Goal: Contribute content: Add original content to the website for others to see

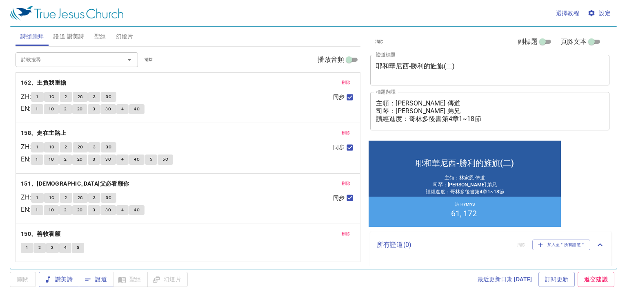
click at [346, 81] on span "刪除" at bounding box center [346, 82] width 9 height 7
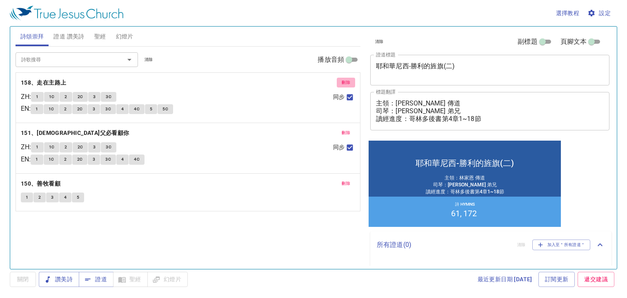
click at [346, 81] on span "刪除" at bounding box center [346, 82] width 9 height 7
click at [346, 129] on span "刪除" at bounding box center [346, 132] width 9 height 7
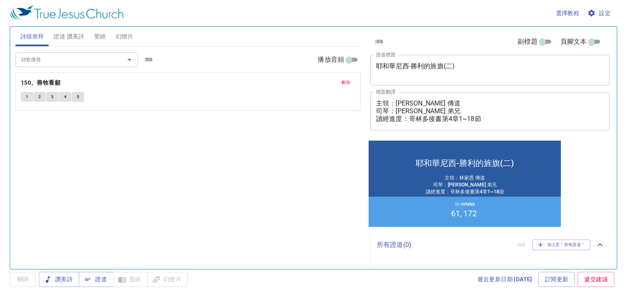
click at [346, 81] on span "刪除" at bounding box center [346, 82] width 9 height 7
click at [442, 80] on div "耶和華尼西-勝利的旌旗(二) x 證道標題" at bounding box center [489, 70] width 239 height 31
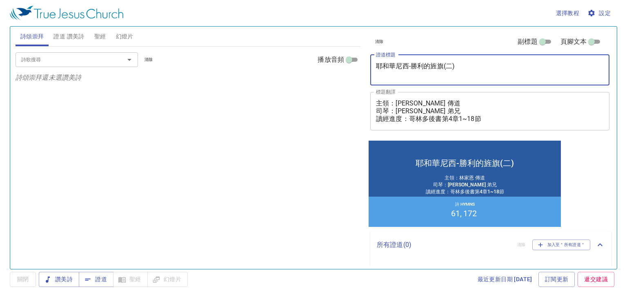
paste textarea "非尼哈之約 The Covenant of [GEOGRAPHIC_DATA]"
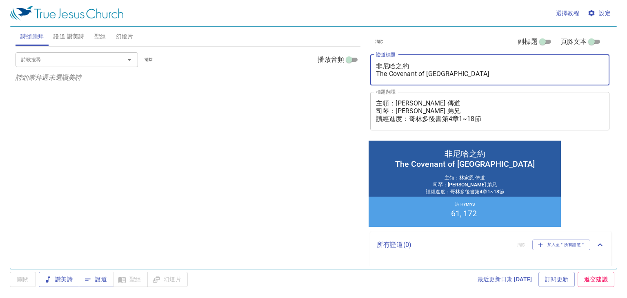
type textarea "非尼哈之約 The Covenant of [GEOGRAPHIC_DATA]"
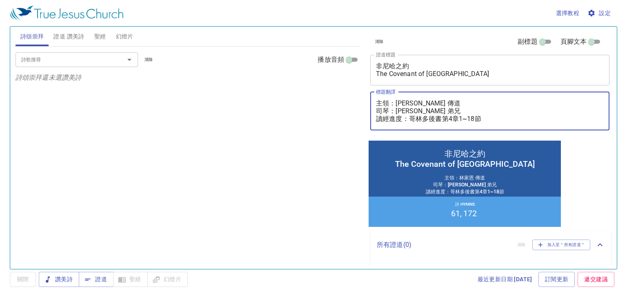
drag, startPoint x: 434, startPoint y: 109, endPoint x: 371, endPoint y: 103, distance: 63.6
click at [371, 103] on div "主領：林家恩 傳道 司琴：廖夢有 弟兄 讀經進度：哥林多後書第4章1~18節 x 標題翻譯" at bounding box center [489, 111] width 239 height 38
paste textarea "Deaconess. Stacey Ho 侯喜恩 執事 翻譯 ：Bro. Joses Chen 陳聖為"
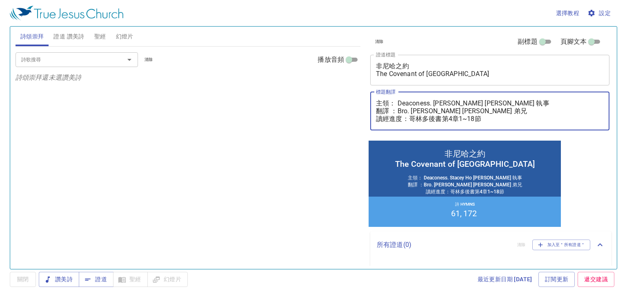
click at [454, 118] on textarea "主領： Deaconess. Stacey Ho 侯喜恩 執事 翻譯 ：Bro. Joses Chen 陳聖為 弟兄 讀經進度：哥林多後書第4章1~18節" at bounding box center [490, 110] width 228 height 23
type textarea "主領： Deaconess. Stacey Ho 侯喜恩 執事 翻譯 ：Bro. Joses Chen 陳聖為 弟兄 讀經進度：哥林多後書第8章1~15節"
click at [76, 41] on span "證道 讚美詩" at bounding box center [68, 36] width 31 height 10
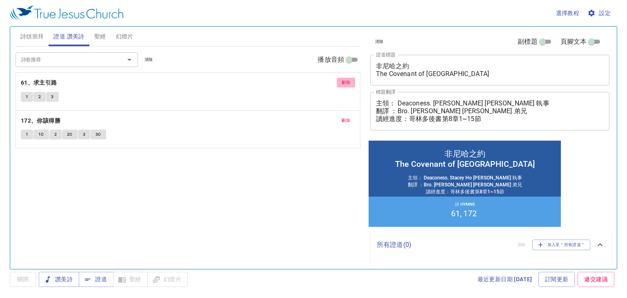
click at [348, 87] on button "刪除" at bounding box center [346, 83] width 18 height 10
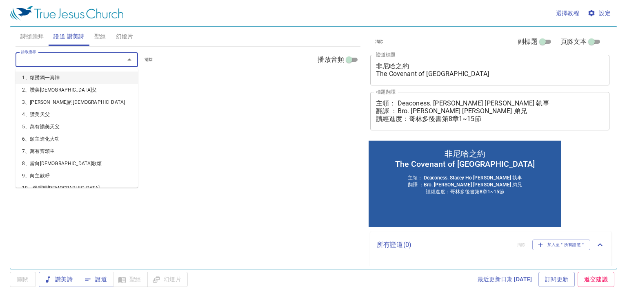
click at [59, 60] on input "詩歌搜尋" at bounding box center [65, 59] width 94 height 9
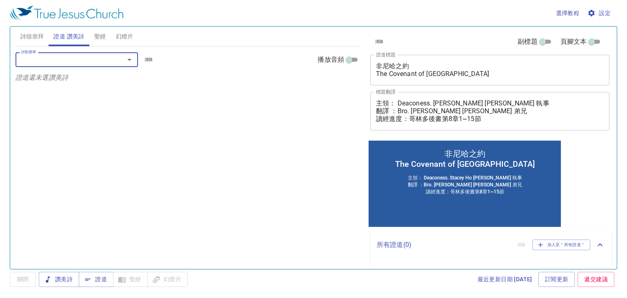
click at [59, 60] on input "詩歌搜尋" at bounding box center [65, 59] width 94 height 9
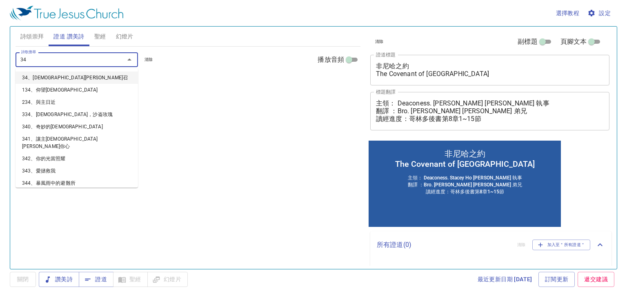
type input "345"
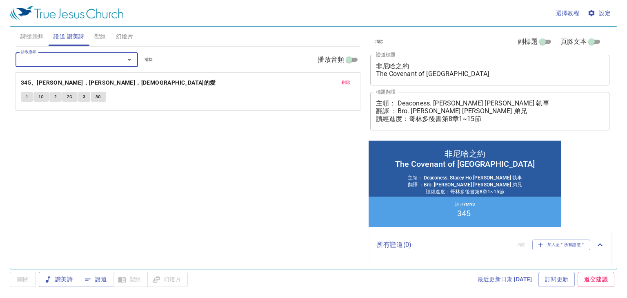
click at [71, 59] on input "詩歌搜尋" at bounding box center [65, 59] width 94 height 9
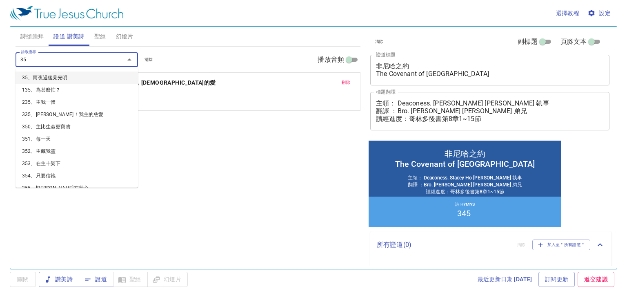
type input "358"
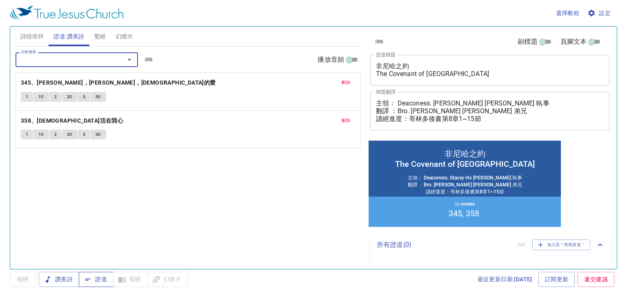
click at [100, 276] on span "證道" at bounding box center [96, 279] width 22 height 10
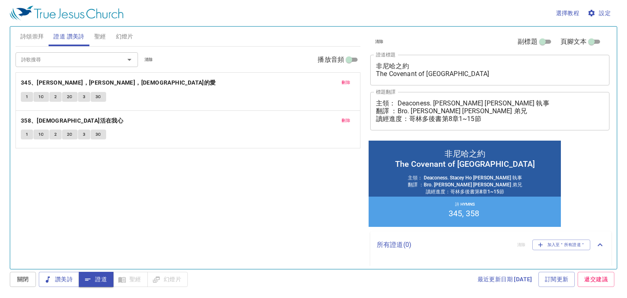
click at [50, 199] on div "詩歌搜尋 詩歌搜尋 清除 播放音頻 刪除 345、深哉，深哉，耶穌的愛 1 1C 2 2C 3 3C 刪除 358、基督活在我心 1 1C 2 2C 3 3C" at bounding box center [188, 154] width 345 height 215
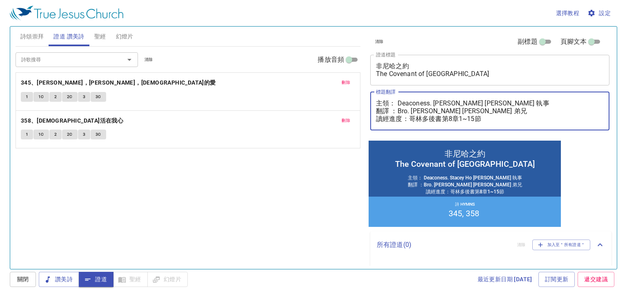
drag, startPoint x: 490, startPoint y: 109, endPoint x: 372, endPoint y: 105, distance: 118.1
click at [372, 105] on div "主領： Deaconess. Stacey Ho 侯喜恩 執事 翻譯 ：Bro. Joses Chen 陳聖為 弟兄 讀經進度：哥林多後書第8章1~15節 x…" at bounding box center [489, 111] width 239 height 38
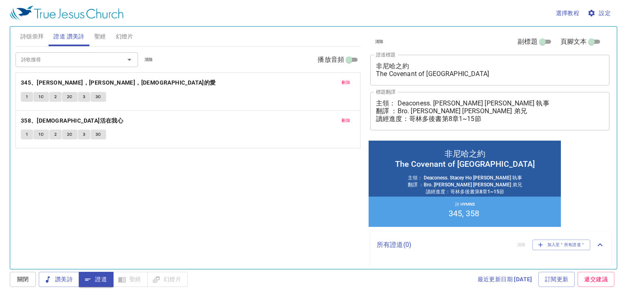
click at [47, 207] on div "詩歌搜尋 詩歌搜尋 清除 播放音頻 刪除 345、深哉，深哉，耶穌的愛 1 1C 2 2C 3 3C 刪除 358、基督活在我心 1 1C 2 2C 3 3C" at bounding box center [188, 154] width 345 height 215
click at [64, 276] on span "讚美詩" at bounding box center [58, 279] width 27 height 10
click at [27, 39] on span "詩頌崇拜" at bounding box center [32, 36] width 24 height 10
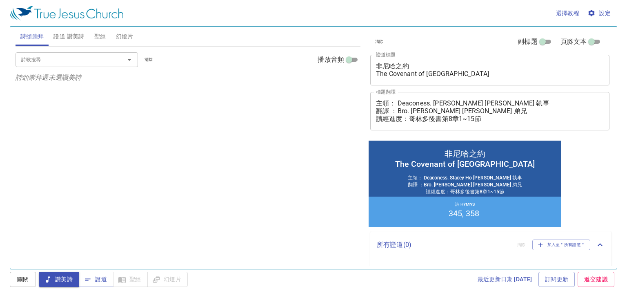
click at [35, 64] on input "詩歌搜尋" at bounding box center [65, 59] width 94 height 9
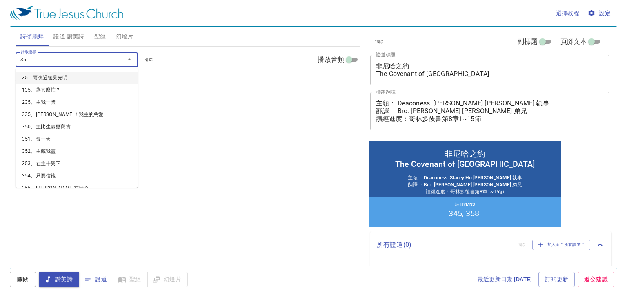
type input "350"
type input "400"
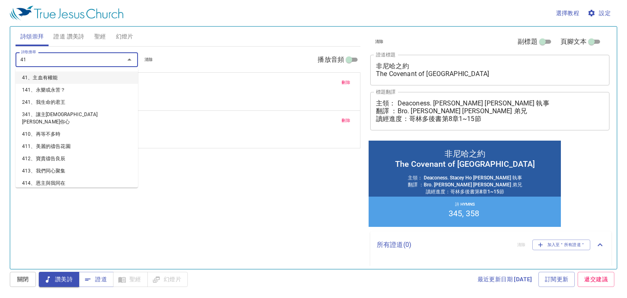
type input "412"
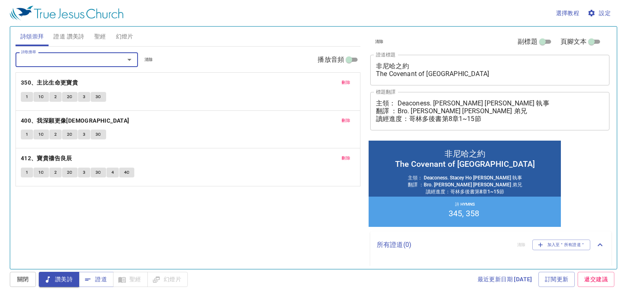
type input "2"
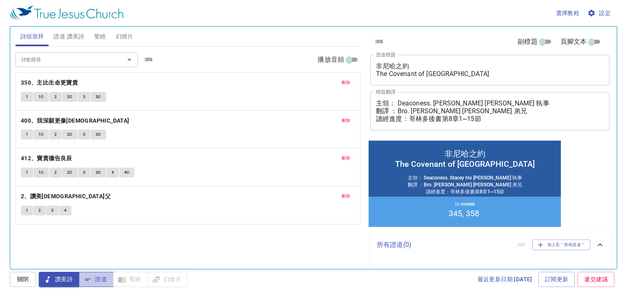
click at [103, 278] on span "證道" at bounding box center [96, 279] width 22 height 10
click at [59, 276] on span "讚美詩" at bounding box center [58, 279] width 27 height 10
click at [28, 83] on b "350、主比生命更寶貴" at bounding box center [49, 83] width 57 height 10
click at [26, 95] on span "1" at bounding box center [27, 96] width 2 height 7
click at [422, 114] on textarea "主領： Deaconess. Stacey Ho 侯喜恩 執事 翻譯 ：Bro. Joses Chen 陳聖為 弟兄 讀經進度：哥林多後書第8章1~15節" at bounding box center [490, 110] width 228 height 23
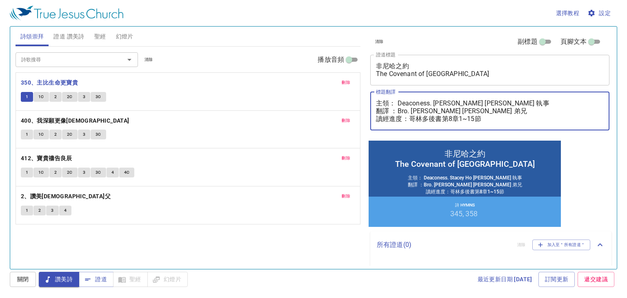
click at [415, 111] on textarea "主領： Deaconess. Stacey Ho 侯喜恩 執事 翻譯 ：Bro. Joses Chen 陳聖為 弟兄 讀經進度：哥林多後書第8章1~15節" at bounding box center [490, 110] width 228 height 23
click at [442, 111] on textarea "主領： Deaconess. Stacey Ho 侯喜恩 執事 翻譯 ：Bro. Joses Chen 陳聖為 弟兄 讀經進度：哥林多後書第8章1~15節" at bounding box center [490, 110] width 228 height 23
type textarea "主領： Deaconess. [PERSON_NAME] 侯喜恩 執事 翻譯 ：Bro. [PERSON_NAME]為 弟兄 讀經進度：哥林多後書第8章1~1…"
click at [41, 97] on span "1C" at bounding box center [41, 96] width 6 height 7
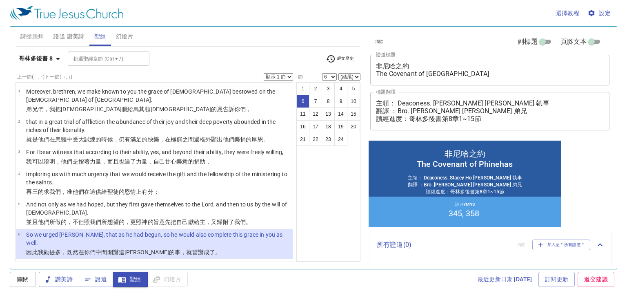
click at [235, 261] on p "But as you abound in everything--in faith, in speech, in knowledge, in all dili…" at bounding box center [158, 269] width 264 height 16
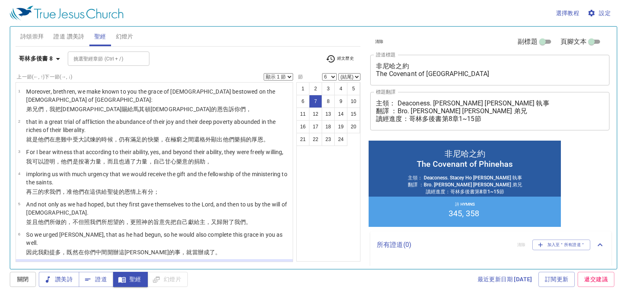
select select "7"
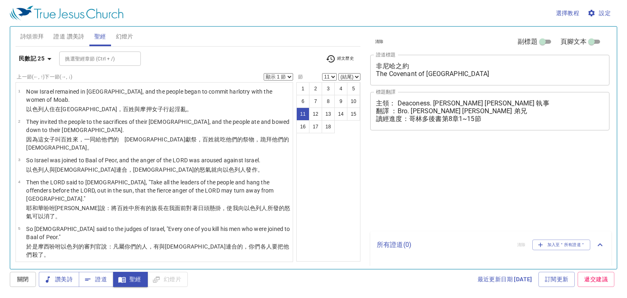
select select "11"
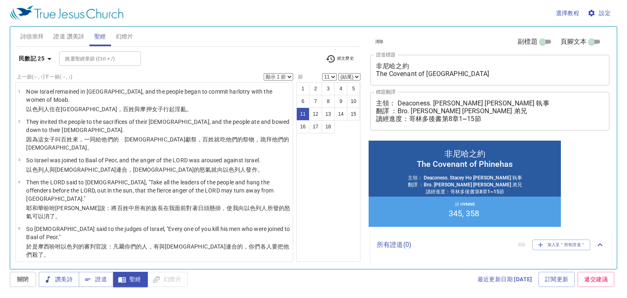
click at [308, 163] on div "1 2 3 4 5 6 7 8 9 10 11 12 13 14 15 16 17 18" at bounding box center [328, 171] width 64 height 179
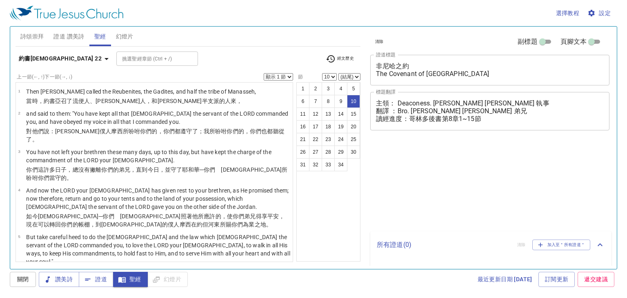
select select "10"
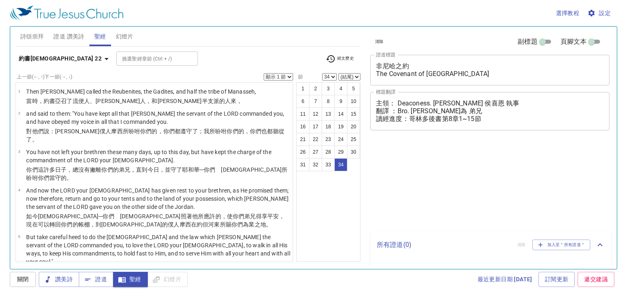
select select "34"
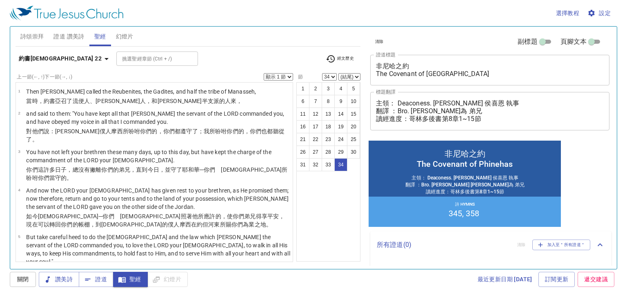
scroll to position [1174, 0]
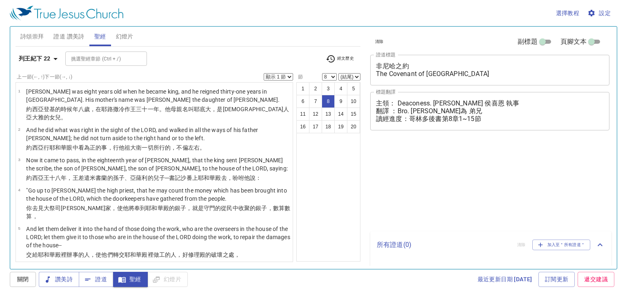
select select "8"
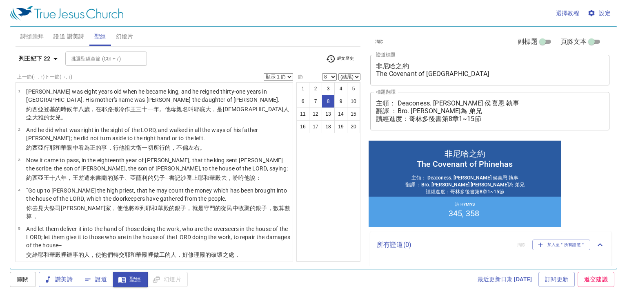
scroll to position [209, 0]
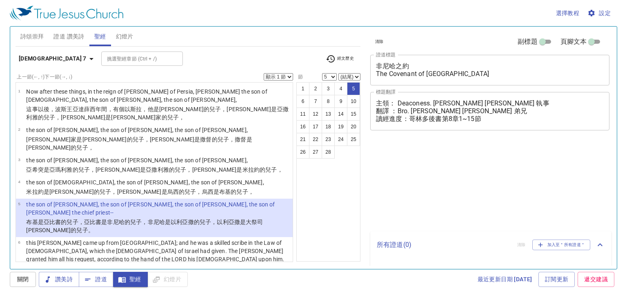
select select "5"
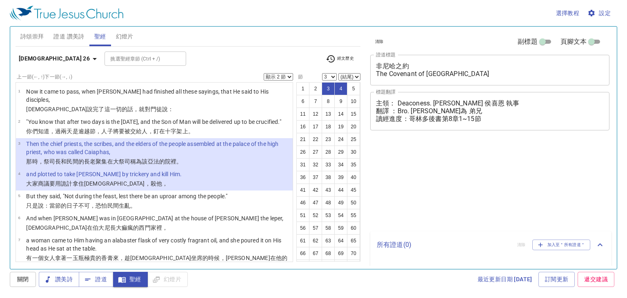
select select "2"
select select "3"
select select "2"
select select "3"
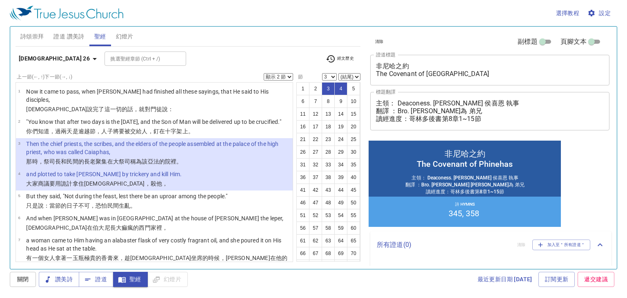
click at [49, 58] on b "馬太福音 26" at bounding box center [54, 58] width 71 height 10
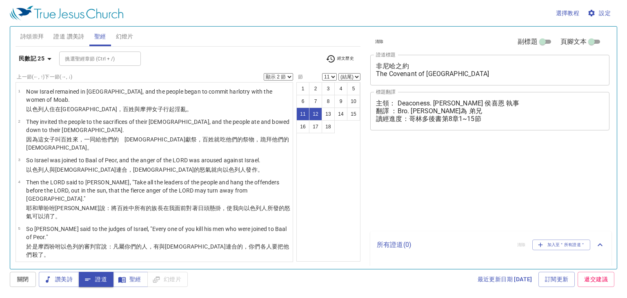
select select "2"
select select "11"
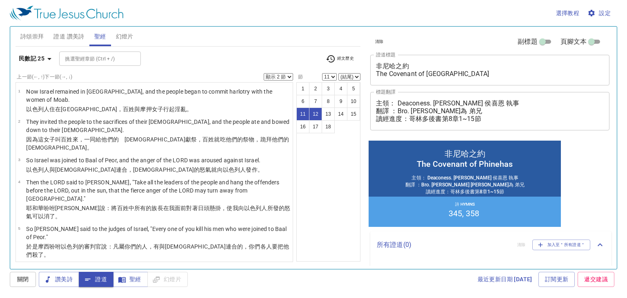
scroll to position [9, 0]
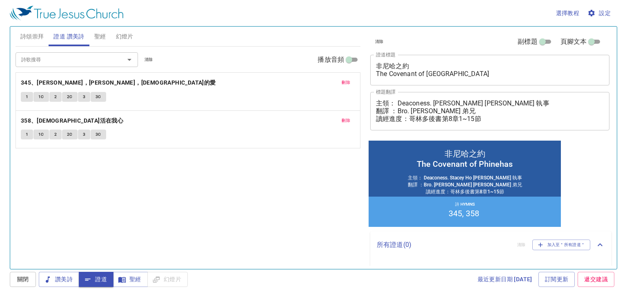
scroll to position [9, 0]
